Goal: Task Accomplishment & Management: Manage account settings

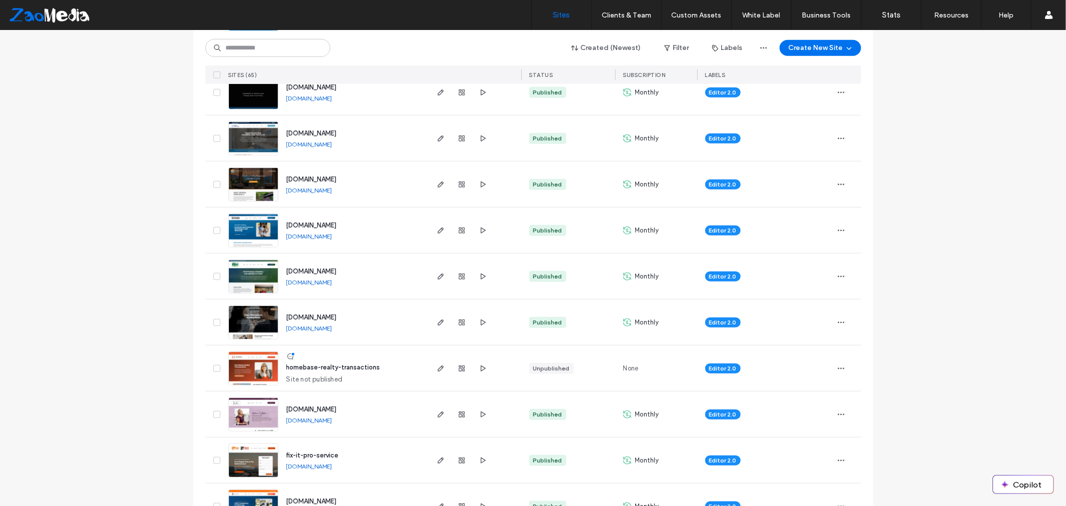
scroll to position [611, 0]
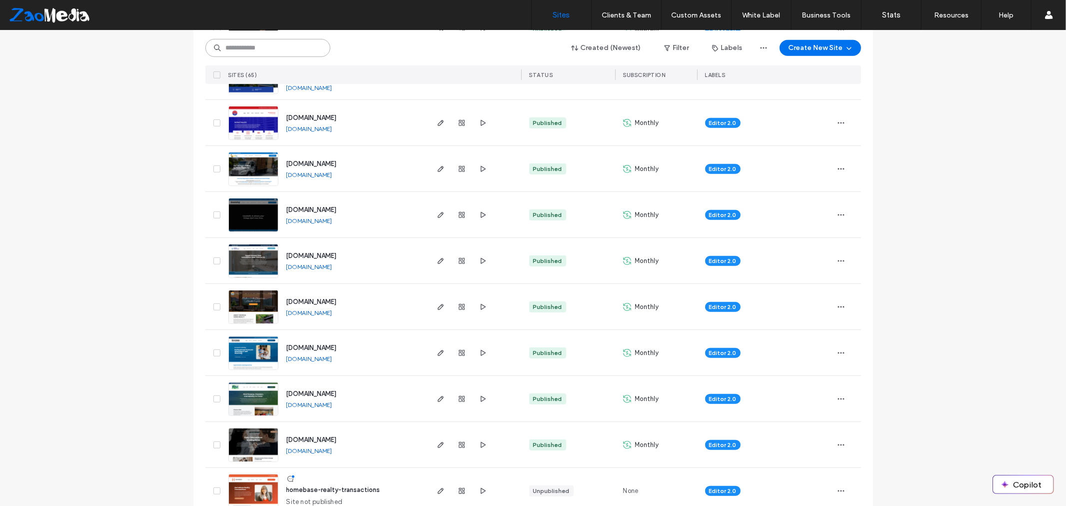
click at [286, 47] on input at bounding box center [267, 48] width 125 height 18
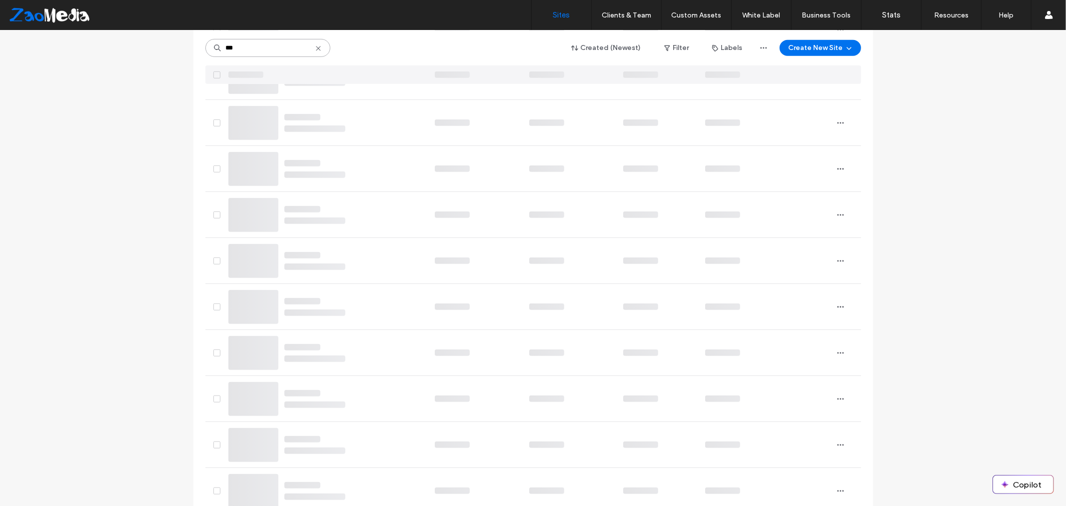
scroll to position [0, 0]
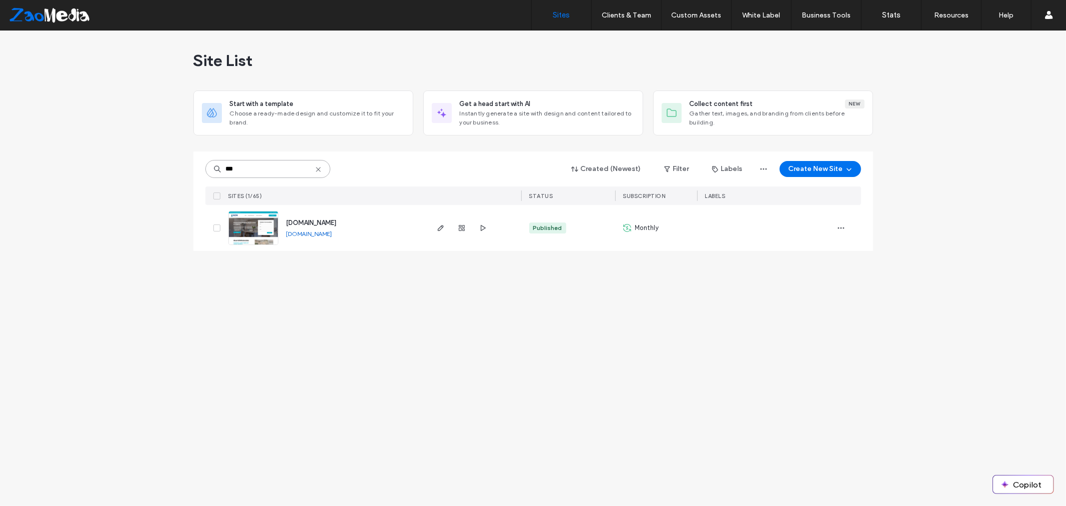
type input "***"
click at [846, 225] on span "button" at bounding box center [841, 228] width 16 height 16
click at [823, 336] on span "Site Dashboard" at bounding box center [802, 336] width 48 height 10
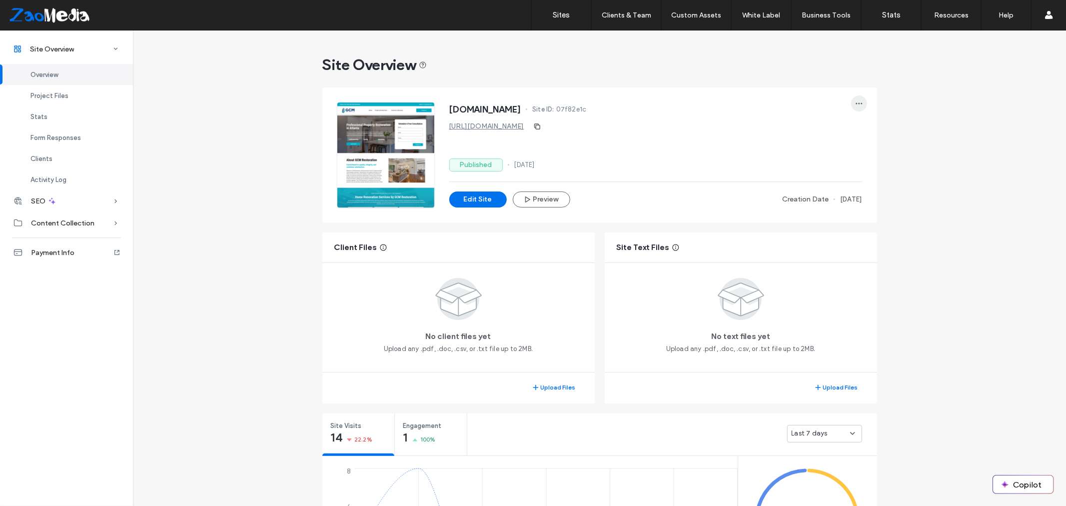
click at [855, 105] on icon "button" at bounding box center [859, 103] width 8 height 8
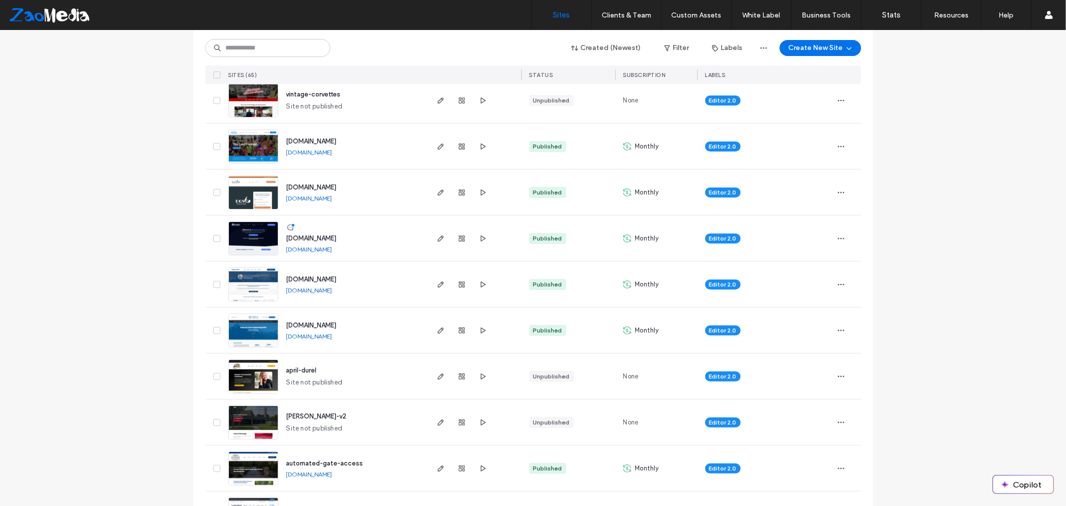
scroll to position [111, 0]
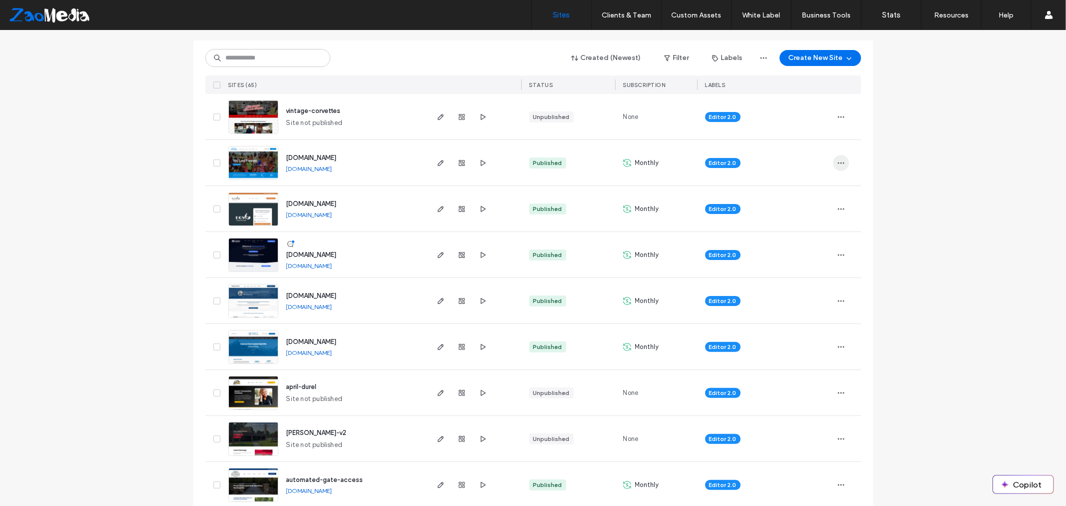
click at [837, 160] on icon "button" at bounding box center [841, 163] width 8 height 8
click at [799, 272] on span "Site Dashboard" at bounding box center [799, 270] width 48 height 10
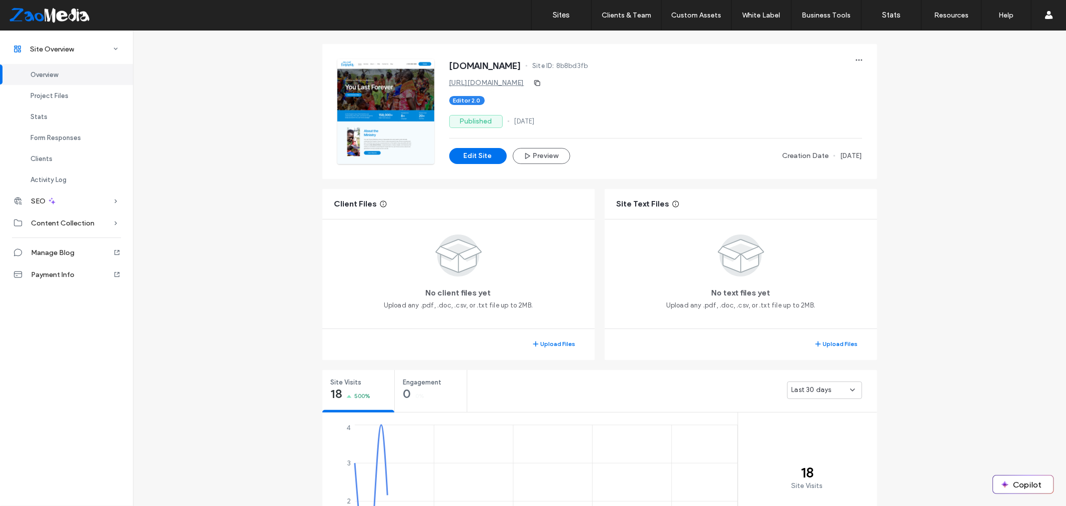
scroll to position [55, 0]
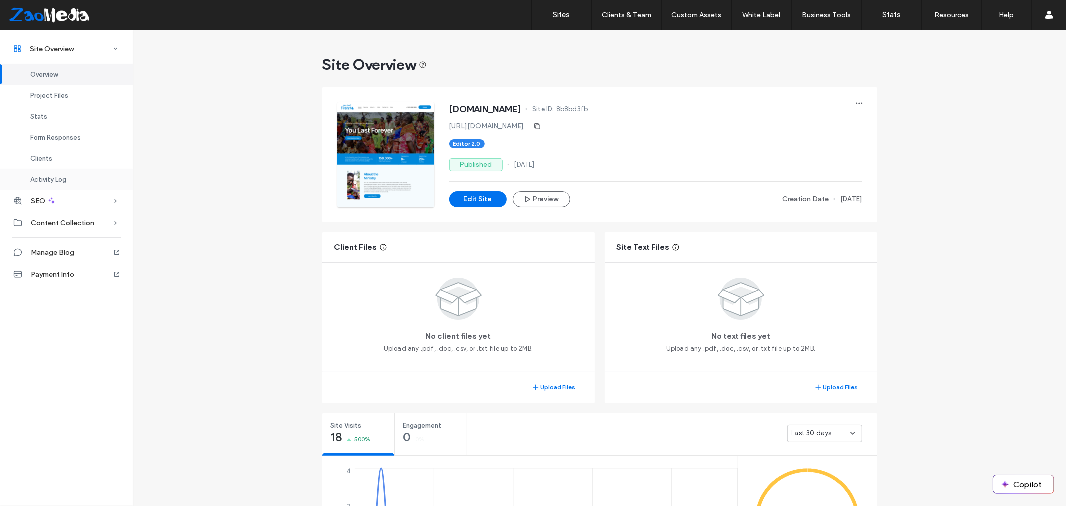
click at [131, 169] on div "Activity Log" at bounding box center [66, 179] width 133 height 21
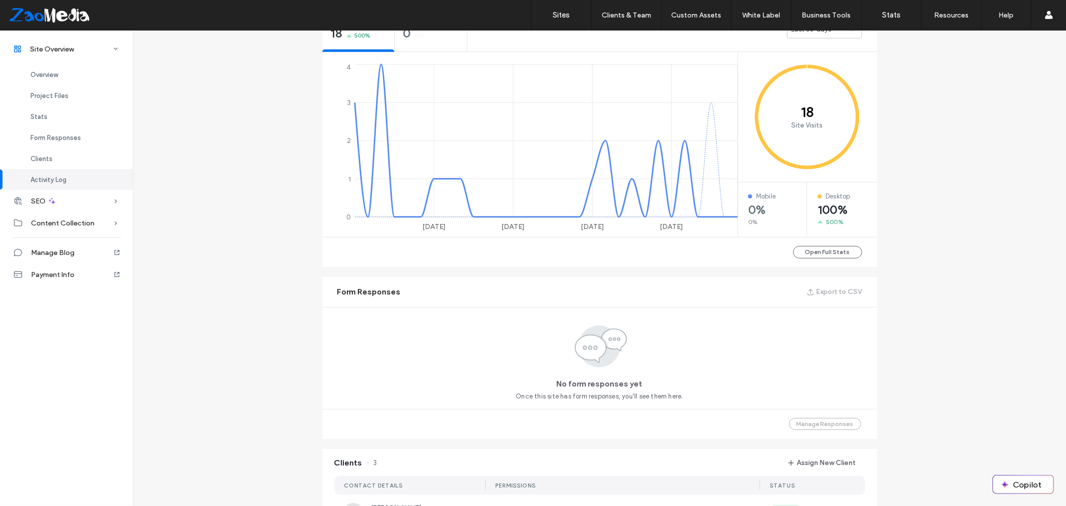
scroll to position [851, 0]
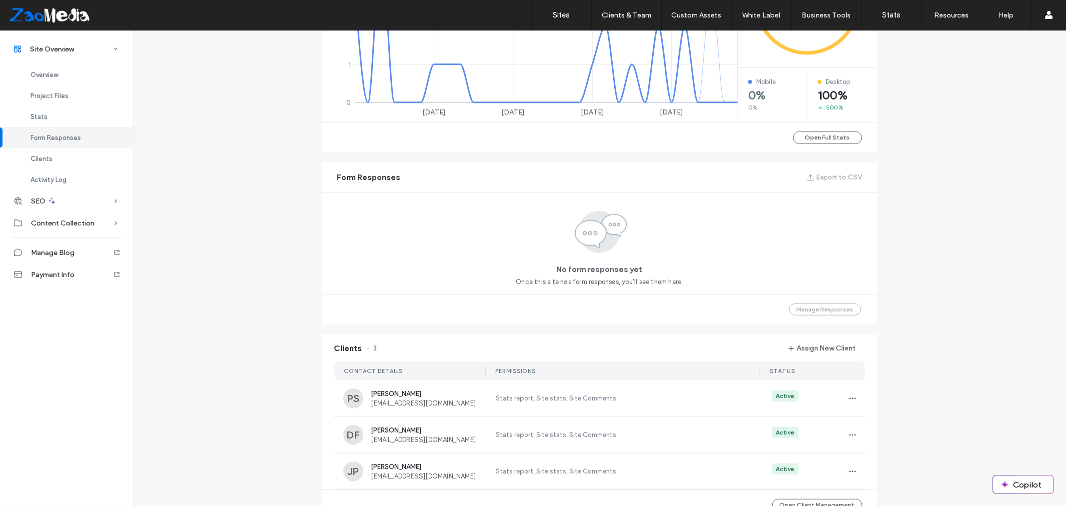
scroll to position [241, 0]
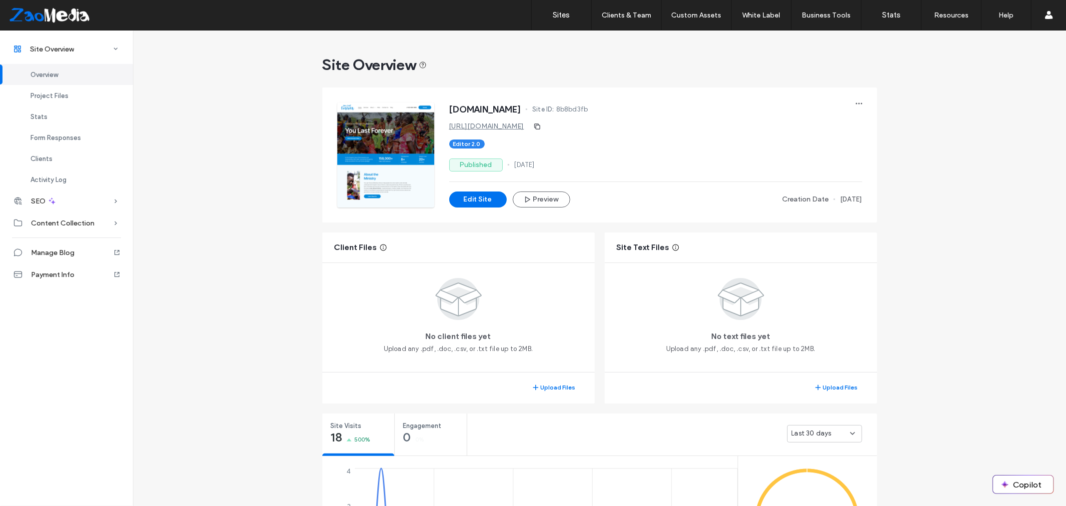
click at [515, 127] on link "http://www.youlastforever.com" at bounding box center [486, 126] width 75 height 8
click at [547, 203] on button "Preview" at bounding box center [541, 199] width 57 height 16
drag, startPoint x: 166, startPoint y: 157, endPoint x: 152, endPoint y: 128, distance: 32.4
click at [527, 197] on icon "button" at bounding box center [527, 199] width 8 height 8
